Goal: Task Accomplishment & Management: Use online tool/utility

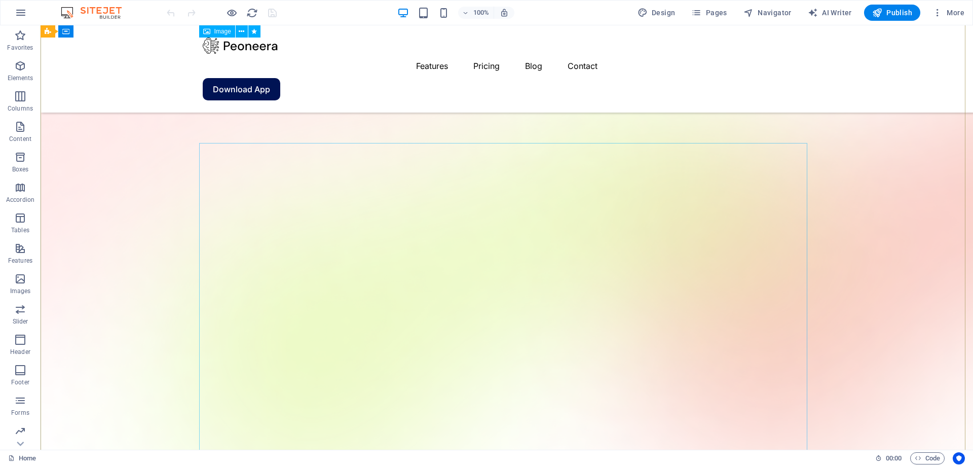
scroll to position [90, 0]
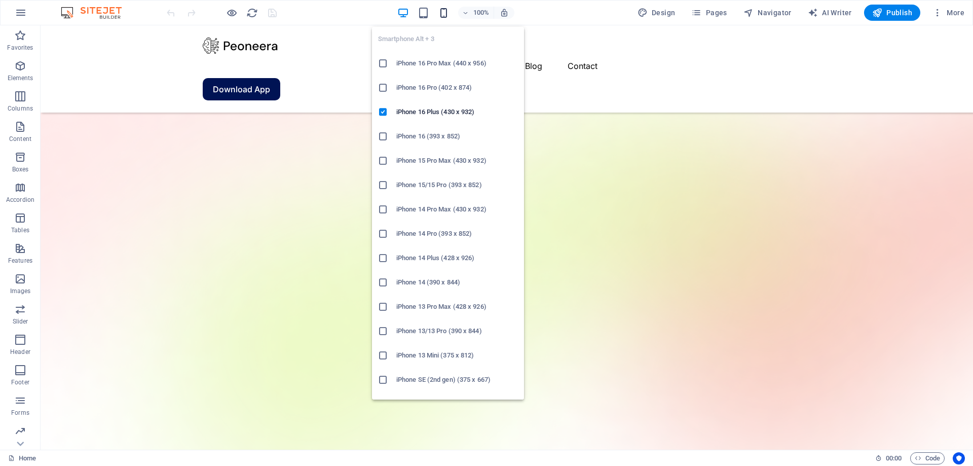
click at [443, 13] on icon "button" at bounding box center [444, 13] width 12 height 12
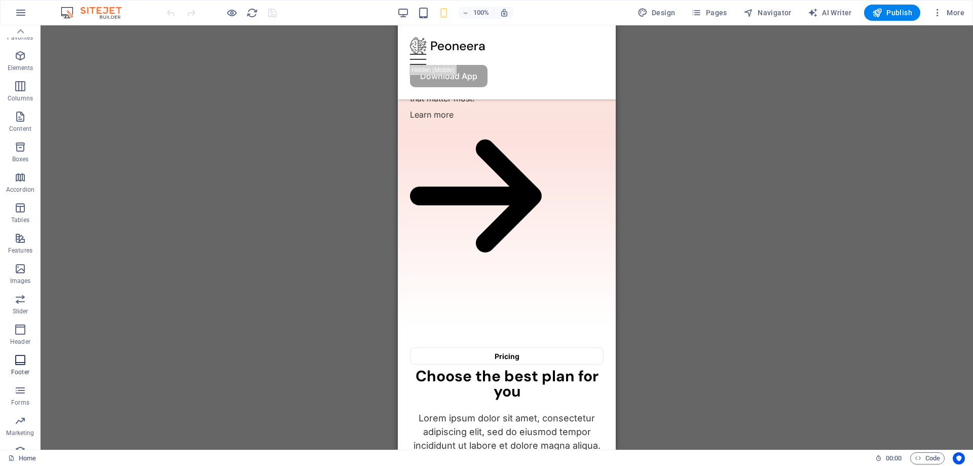
scroll to position [0, 0]
click at [16, 64] on icon "button" at bounding box center [20, 66] width 12 height 12
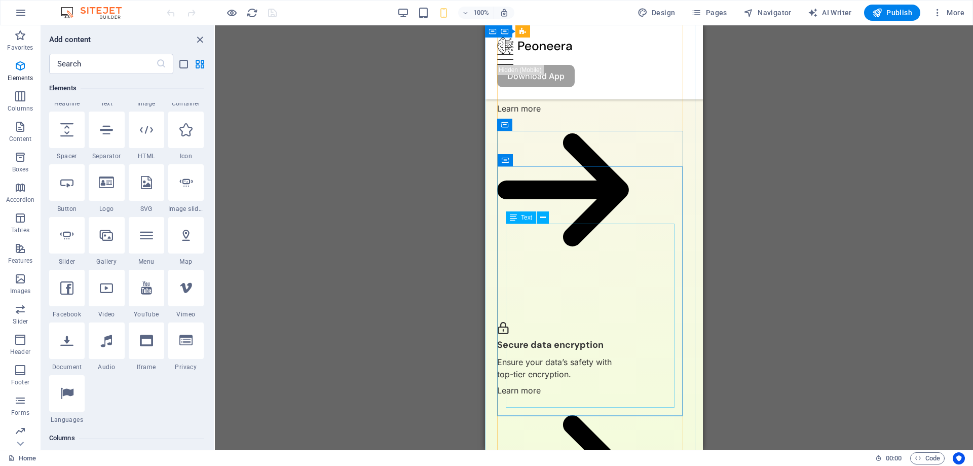
scroll to position [1205, 0]
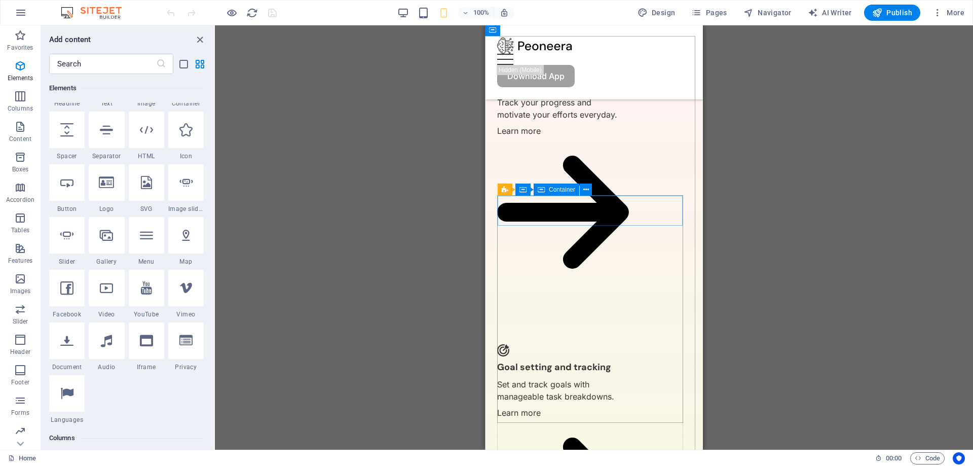
click at [553, 183] on div "Container" at bounding box center [556, 189] width 46 height 12
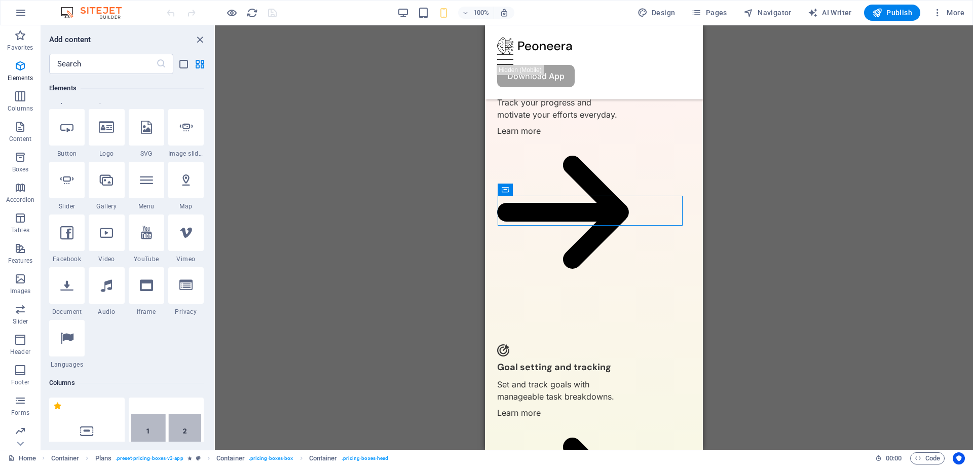
scroll to position [203, 0]
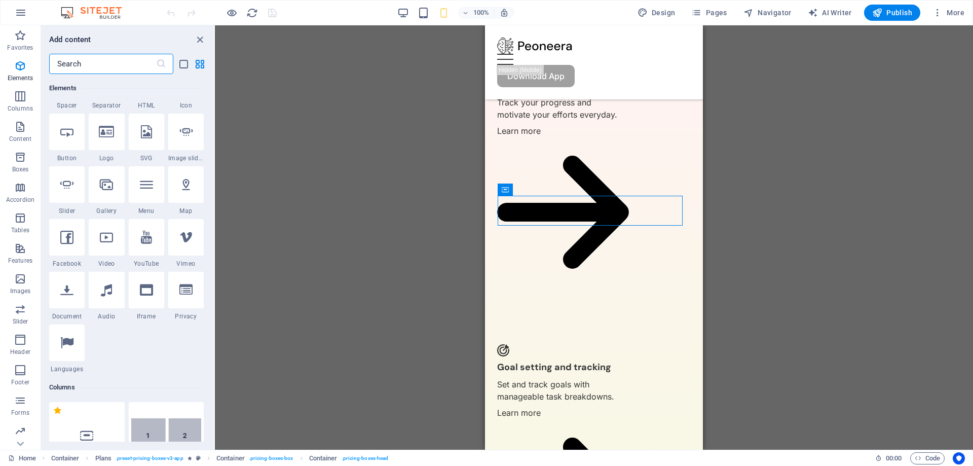
click at [119, 70] on input "text" at bounding box center [102, 64] width 107 height 20
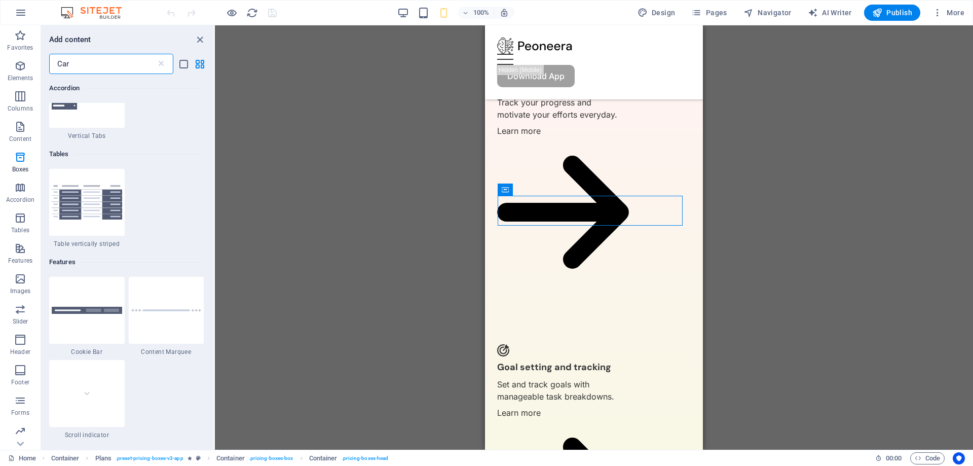
scroll to position [0, 0]
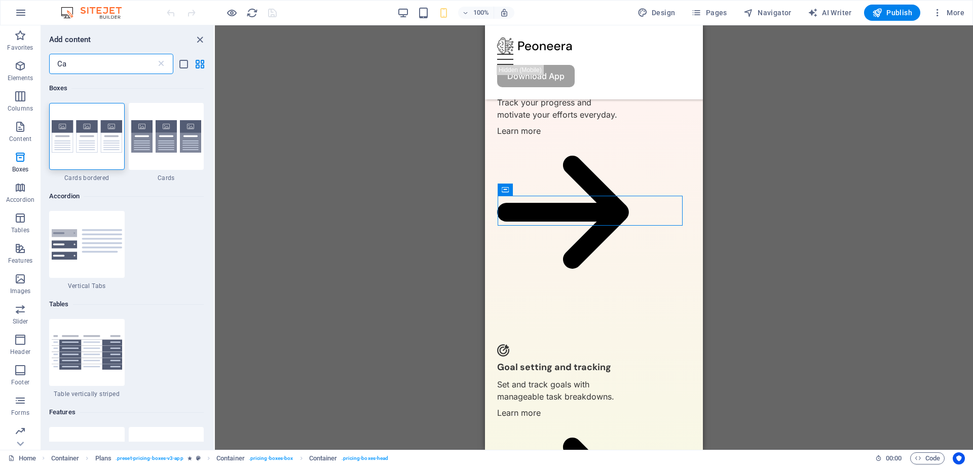
type input "C"
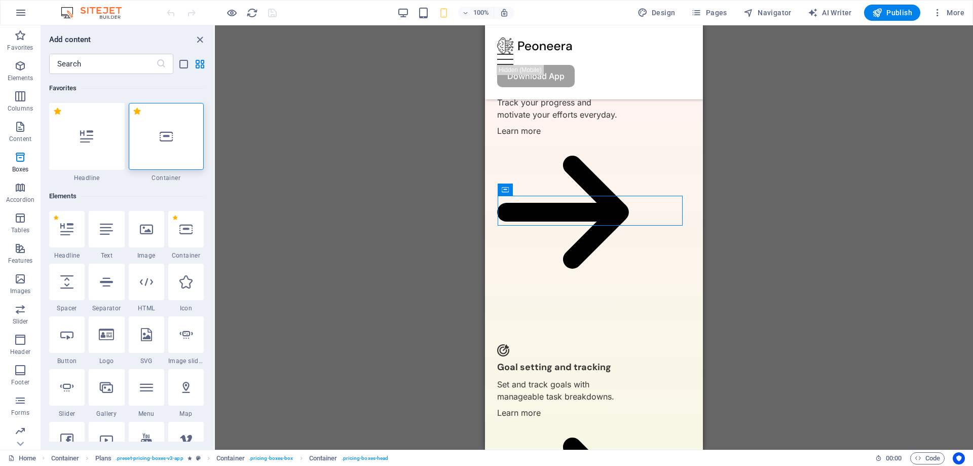
click at [859, 162] on div "Drag here to replace the existing content. Press “Ctrl” if you want to create a…" at bounding box center [594, 237] width 758 height 424
click at [18, 378] on p "Forms" at bounding box center [20, 380] width 18 height 8
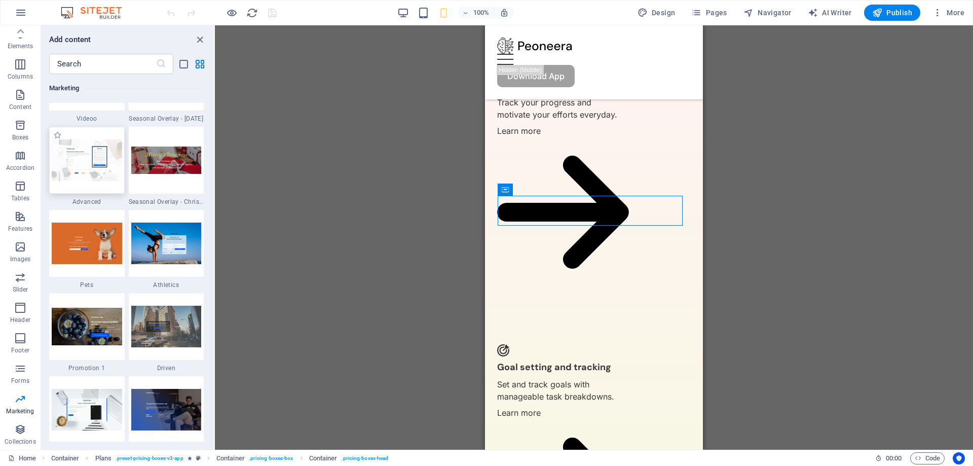
scroll to position [8561, 0]
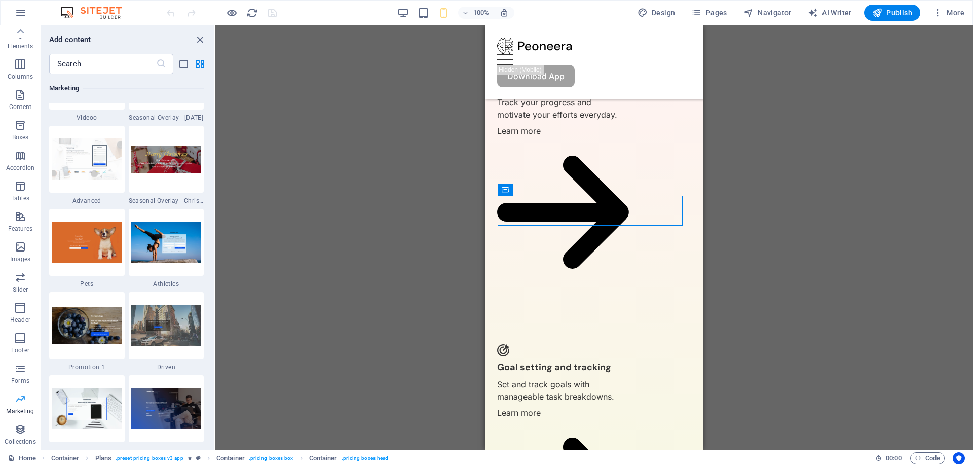
click at [14, 402] on icon "button" at bounding box center [20, 399] width 12 height 12
click at [21, 196] on p "Tables" at bounding box center [20, 198] width 18 height 8
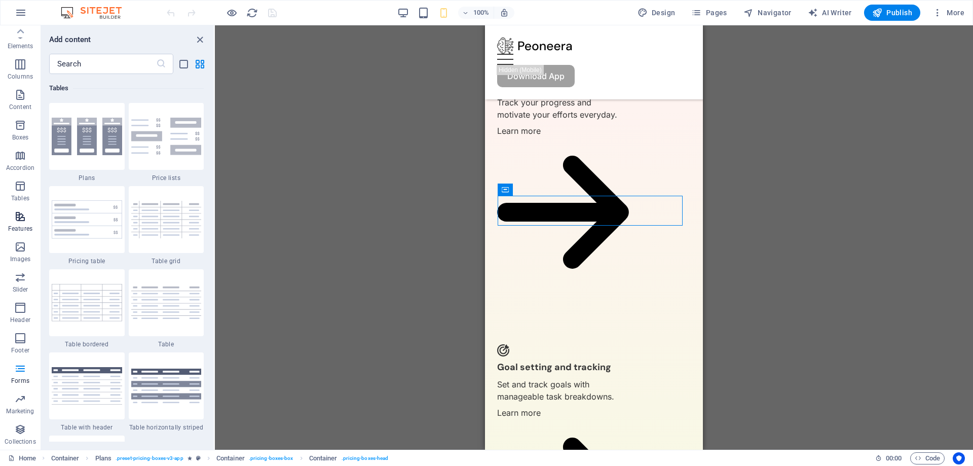
click at [20, 215] on icon "button" at bounding box center [20, 216] width 12 height 12
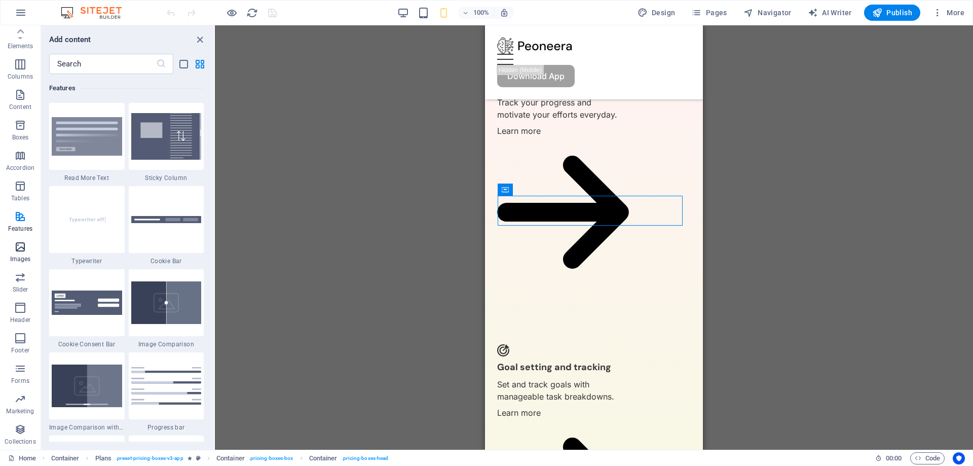
click at [17, 255] on p "Images" at bounding box center [20, 259] width 21 height 8
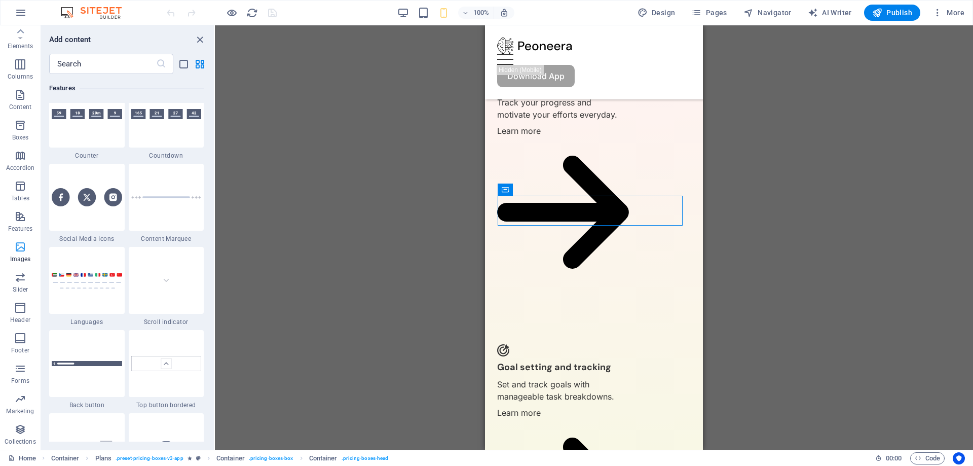
scroll to position [5137, 0]
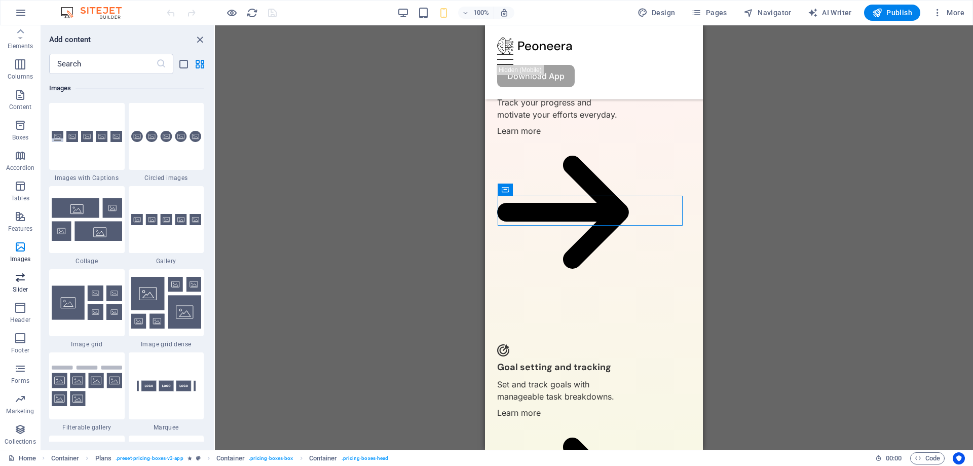
click at [12, 282] on span "Slider" at bounding box center [20, 283] width 41 height 24
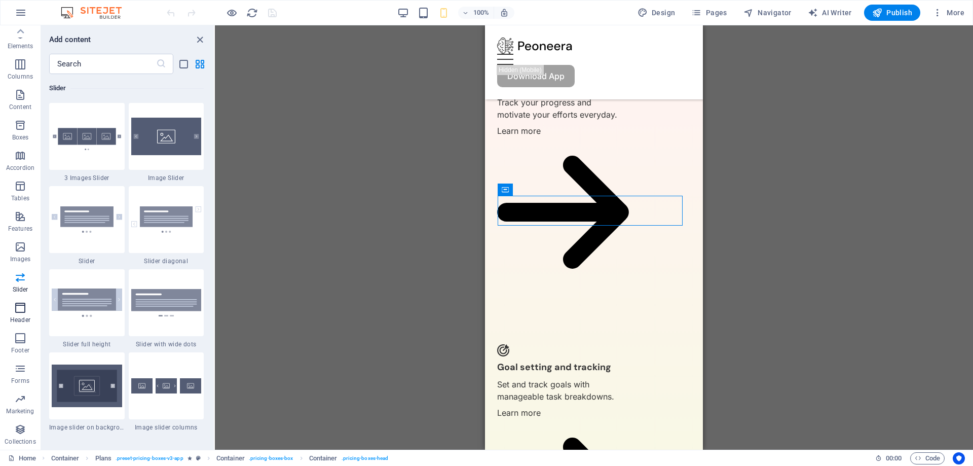
click at [11, 300] on button "Header" at bounding box center [20, 312] width 41 height 30
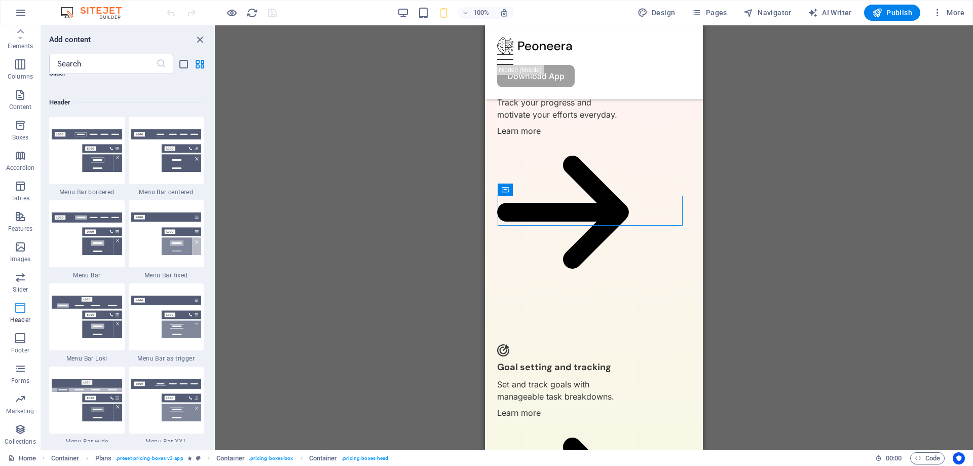
scroll to position [6100, 0]
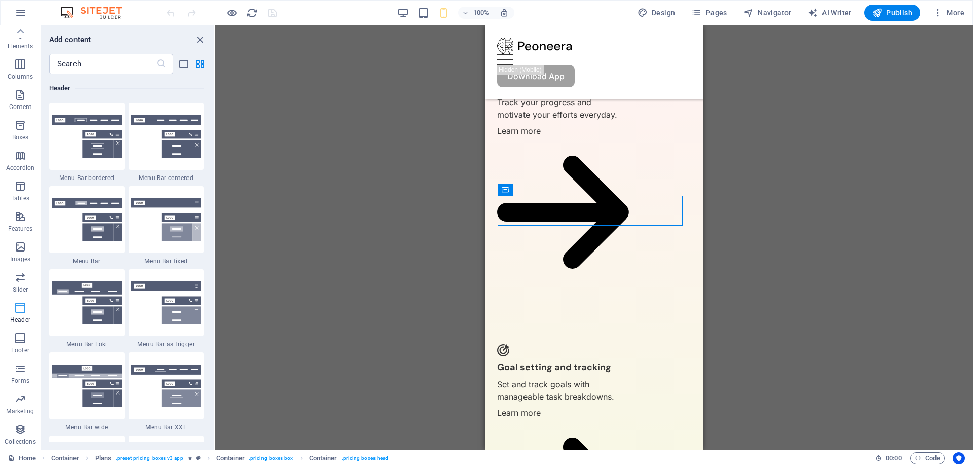
click at [11, 319] on p "Header" at bounding box center [20, 320] width 20 height 8
click at [13, 337] on span "Footer" at bounding box center [20, 344] width 41 height 24
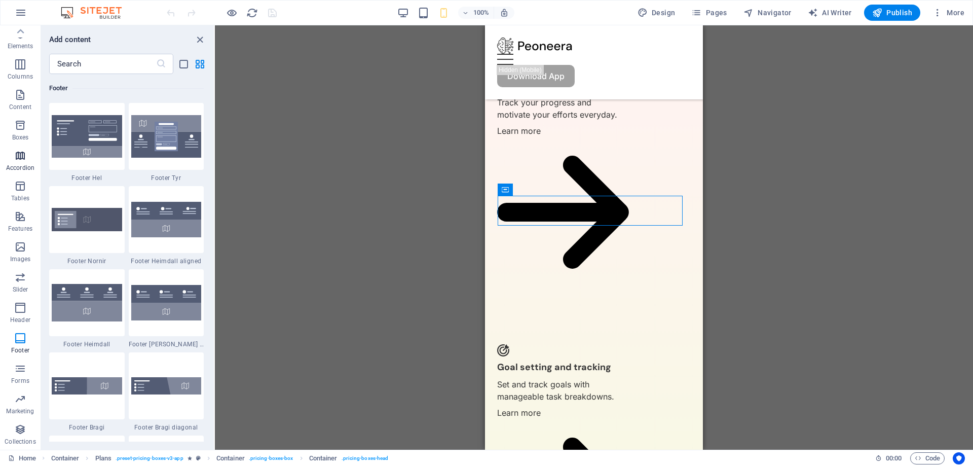
click at [19, 164] on p "Accordion" at bounding box center [20, 168] width 28 height 8
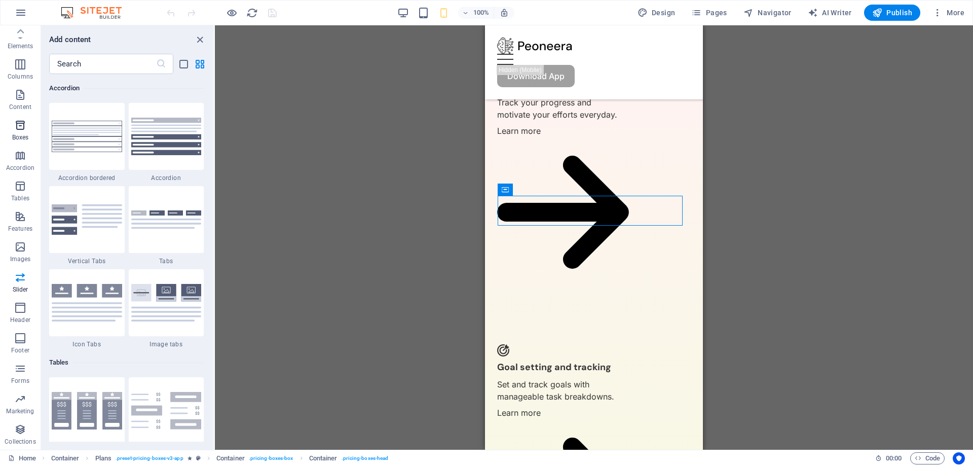
click at [21, 138] on p "Boxes" at bounding box center [20, 137] width 17 height 8
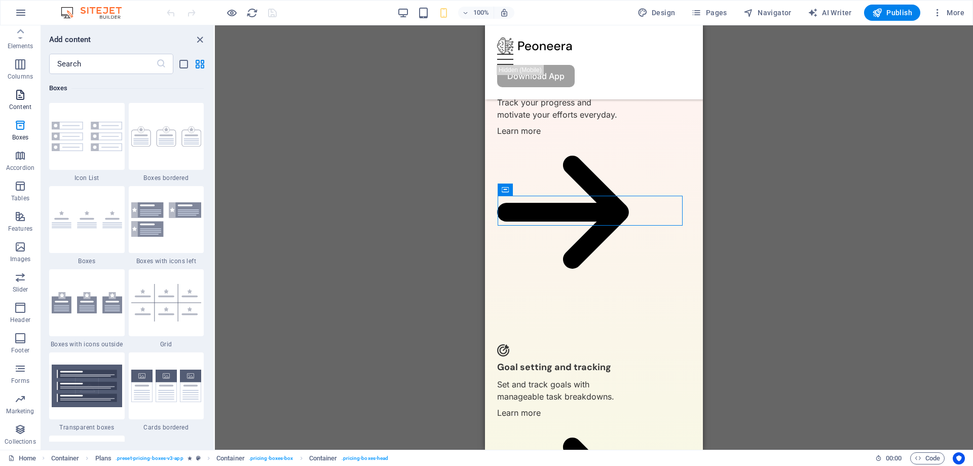
click at [21, 99] on icon "button" at bounding box center [20, 95] width 12 height 12
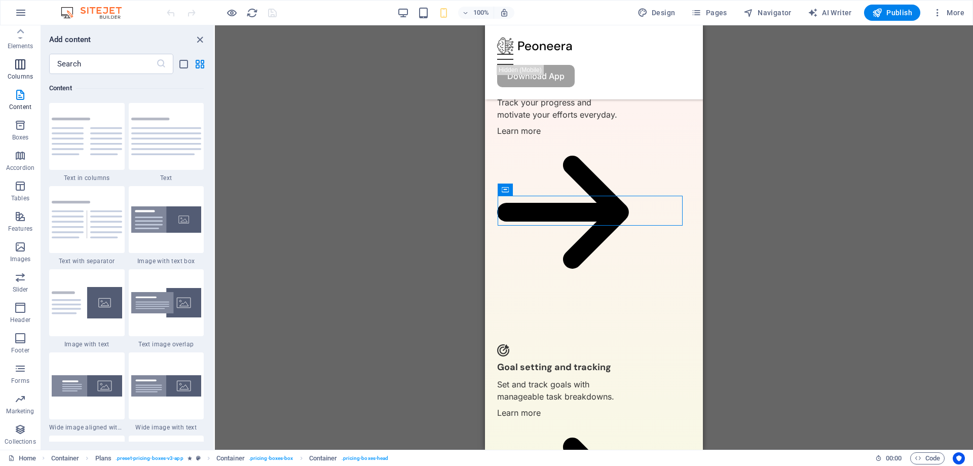
click at [19, 66] on icon "button" at bounding box center [20, 64] width 12 height 12
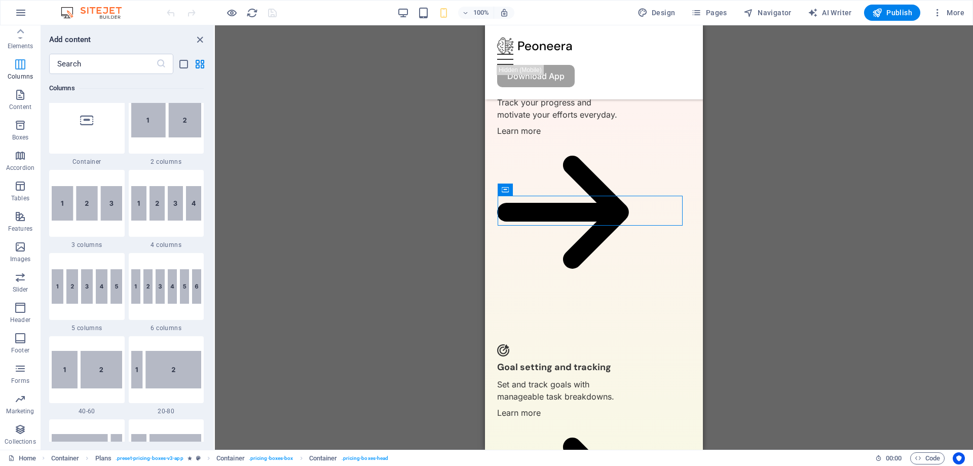
scroll to position [501, 0]
